Goal: Task Accomplishment & Management: Use online tool/utility

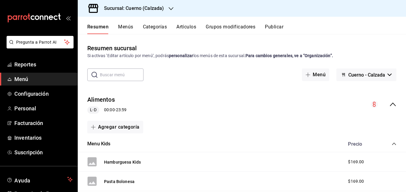
click at [31, 56] on li "Pregunta a Parrot AI" at bounding box center [38, 47] width 73 height 22
click at [28, 63] on span "Reportes" at bounding box center [43, 64] width 58 height 8
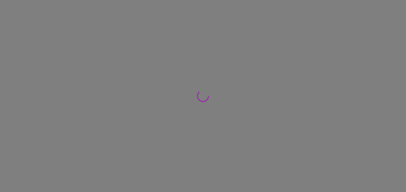
click at [24, 63] on div at bounding box center [203, 96] width 406 height 192
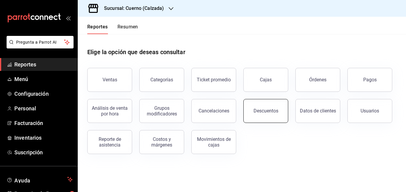
click at [265, 114] on button "Descuentos" at bounding box center [265, 111] width 45 height 24
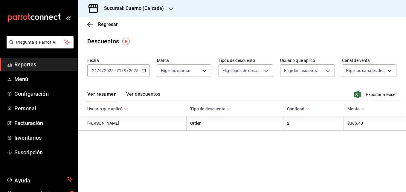
click at [144, 70] on \(Stroke\) "button" at bounding box center [143, 70] width 3 height 0
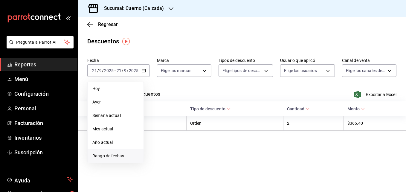
click at [93, 155] on span "Rango de fechas" at bounding box center [115, 156] width 46 height 6
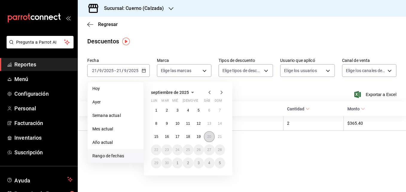
click at [206, 136] on button "20" at bounding box center [209, 136] width 10 height 11
click at [216, 137] on button "21" at bounding box center [220, 136] width 10 height 11
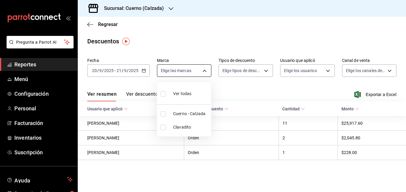
click at [187, 76] on body "Pregunta a Parrot AI Reportes Menú Configuración Personal Facturación Inventari…" at bounding box center [203, 96] width 406 height 192
click at [163, 114] on input "checkbox" at bounding box center [163, 113] width 5 height 5
checkbox input "true"
type input "b7ae777b-2dfc-42e0-9650-6cefdf37a424"
click at [222, 94] on div at bounding box center [203, 96] width 406 height 192
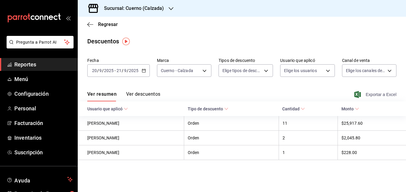
click at [372, 93] on span "Exportar a Excel" at bounding box center [375, 94] width 41 height 7
click at [359, 109] on icon at bounding box center [357, 109] width 4 height 4
click at [376, 95] on span "Exportar a Excel" at bounding box center [375, 94] width 41 height 7
click at [213, 41] on div "Descuentos" at bounding box center [242, 41] width 328 height 9
